Goal: Information Seeking & Learning: Learn about a topic

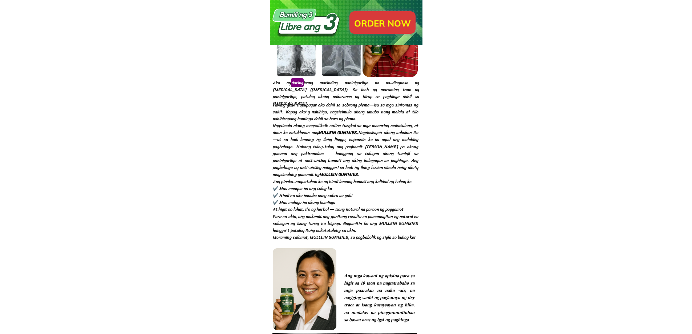
scroll to position [5012, 0]
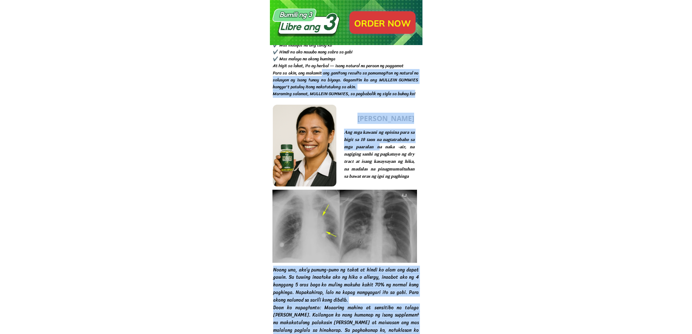
drag, startPoint x: 360, startPoint y: 122, endPoint x: 383, endPoint y: 153, distance: 38.1
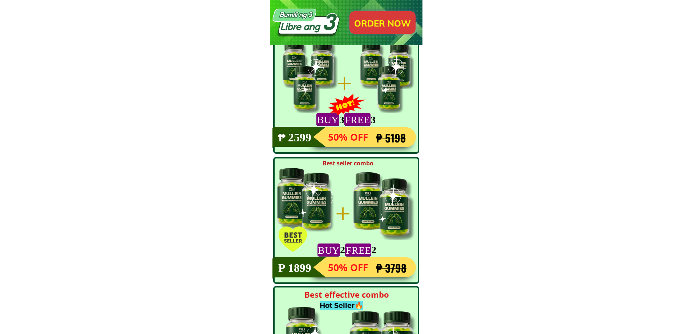
scroll to position [6501, 0]
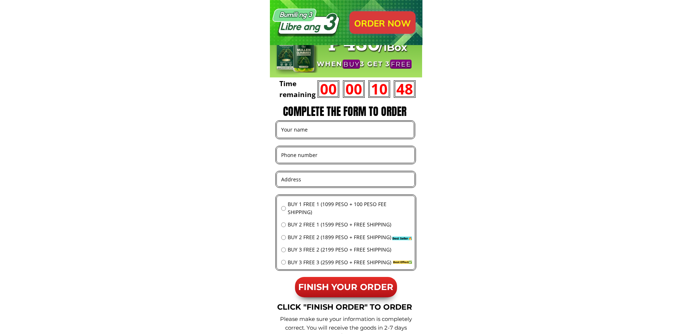
scroll to position [6791, 0]
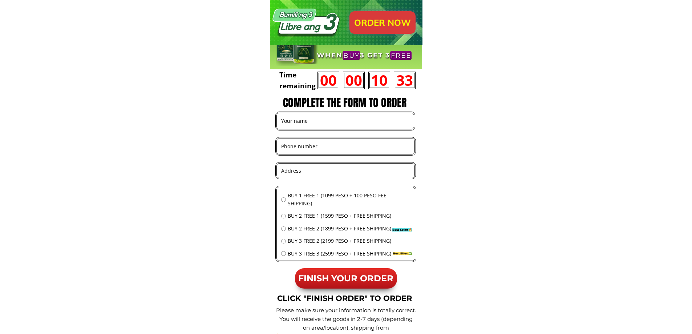
scroll to position [6791, 0]
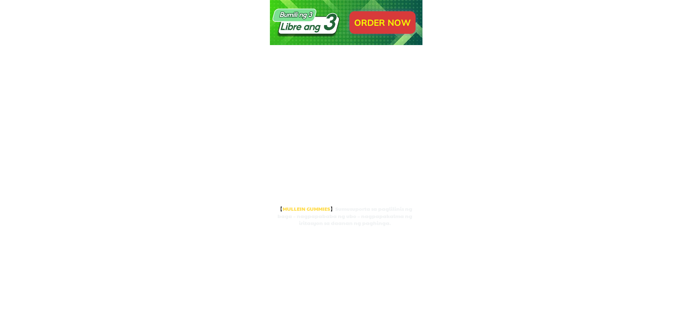
scroll to position [6791, 0]
